Goal: Information Seeking & Learning: Learn about a topic

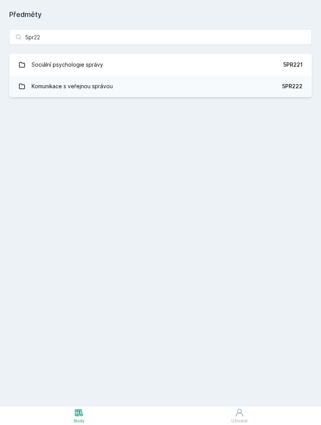
type input "5pr22"
click at [202, 93] on link "Komunikace s veřejnou správou 5PR222" at bounding box center [160, 87] width 303 height 22
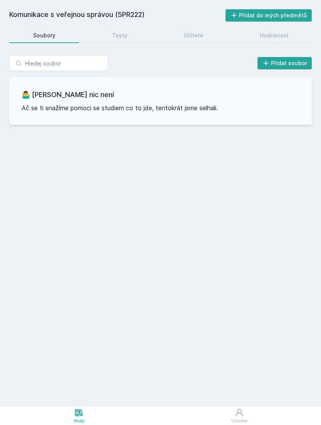
click at [119, 39] on div "Testy" at bounding box center [119, 36] width 15 height 8
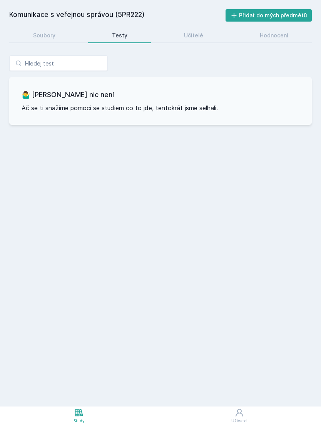
click at [199, 37] on div "Učitelé" at bounding box center [193, 36] width 19 height 8
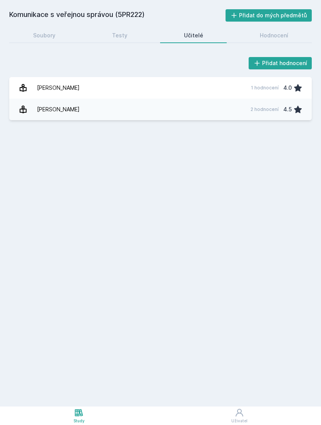
click at [208, 114] on link "[PERSON_NAME][DATE] hodnocení 4.5" at bounding box center [160, 110] width 303 height 22
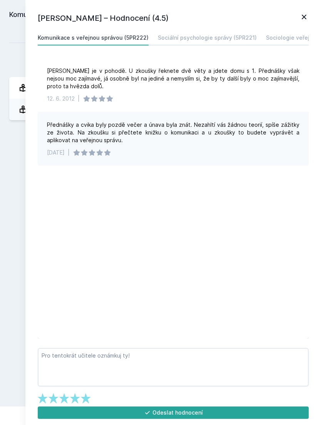
click at [308, 14] on icon at bounding box center [304, 16] width 9 height 9
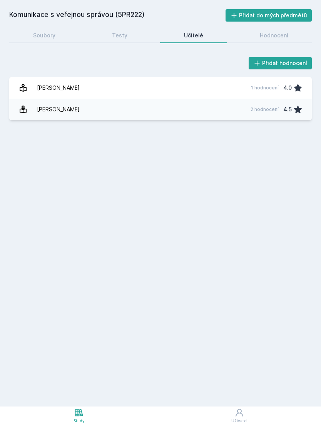
click at [266, 29] on link "Hodnocení" at bounding box center [274, 35] width 76 height 15
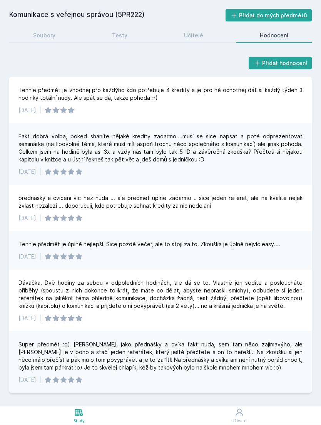
scroll to position [25, 0]
click at [261, 28] on link "Hodnocení" at bounding box center [274, 35] width 76 height 15
click at [203, 28] on link "Učitelé" at bounding box center [193, 35] width 67 height 15
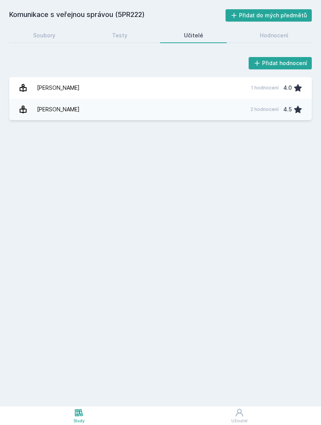
click at [166, 77] on link "[PERSON_NAME] 1 hodnocení 4.0" at bounding box center [160, 88] width 303 height 22
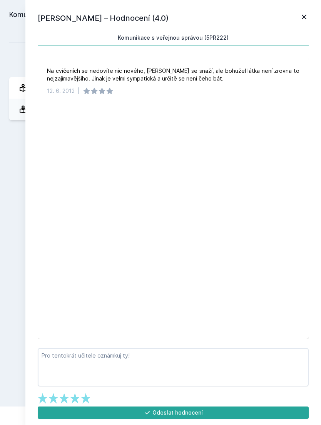
click at [305, 18] on icon at bounding box center [304, 17] width 5 height 5
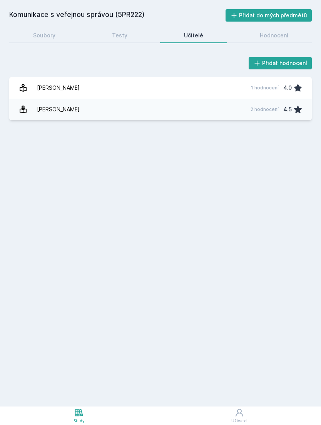
click at [54, 32] on div "Soubory" at bounding box center [44, 36] width 22 height 8
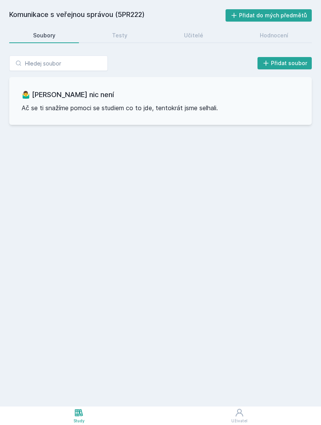
click at [75, 416] on icon at bounding box center [78, 412] width 9 height 9
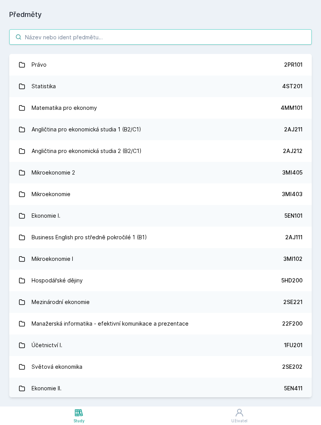
click at [161, 29] on input "search" at bounding box center [160, 36] width 303 height 15
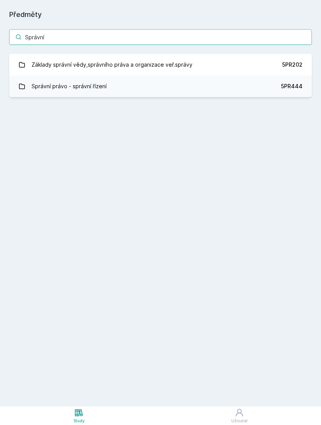
type input "Správní"
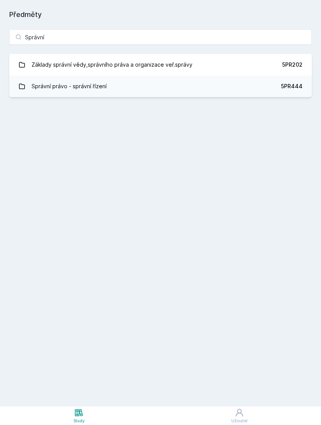
click at [248, 54] on link "Základy správní vědy,správního práva a organizace veř.správy 5PR202" at bounding box center [160, 65] width 303 height 22
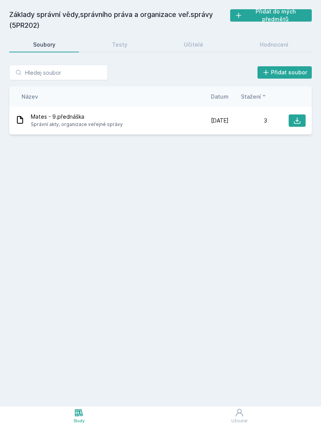
click at [268, 41] on div "Hodnocení" at bounding box center [274, 45] width 29 height 8
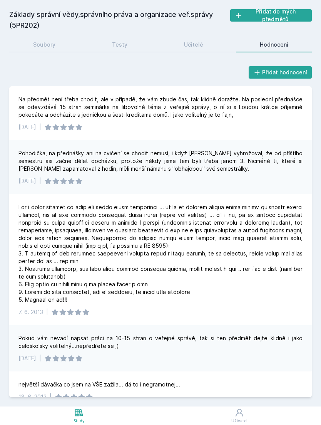
click at [202, 41] on div "Učitelé" at bounding box center [193, 45] width 19 height 8
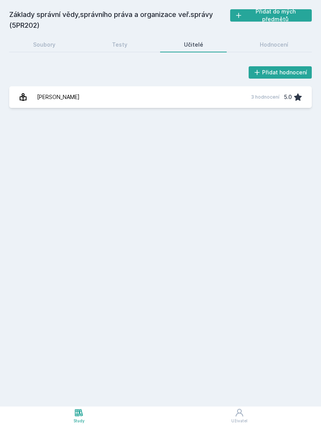
click at [280, 41] on div "Hodnocení" at bounding box center [274, 45] width 29 height 8
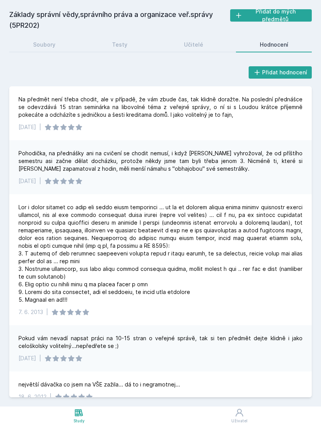
click at [201, 41] on div "Učitelé" at bounding box center [193, 45] width 19 height 8
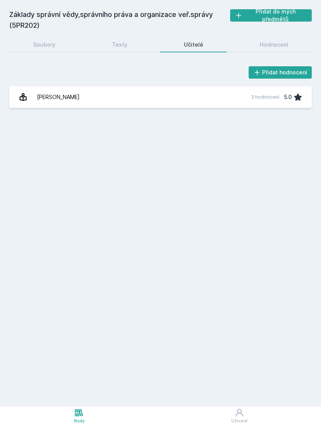
click at [122, 37] on link "Testy" at bounding box center [119, 44] width 63 height 15
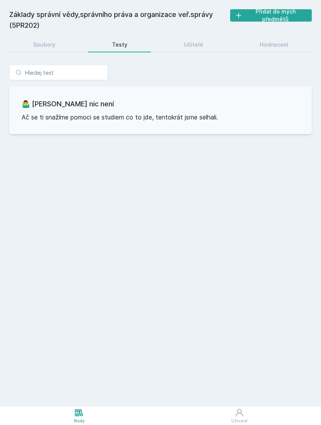
click at [52, 37] on link "Soubory" at bounding box center [44, 44] width 70 height 15
